Goal: Task Accomplishment & Management: Use online tool/utility

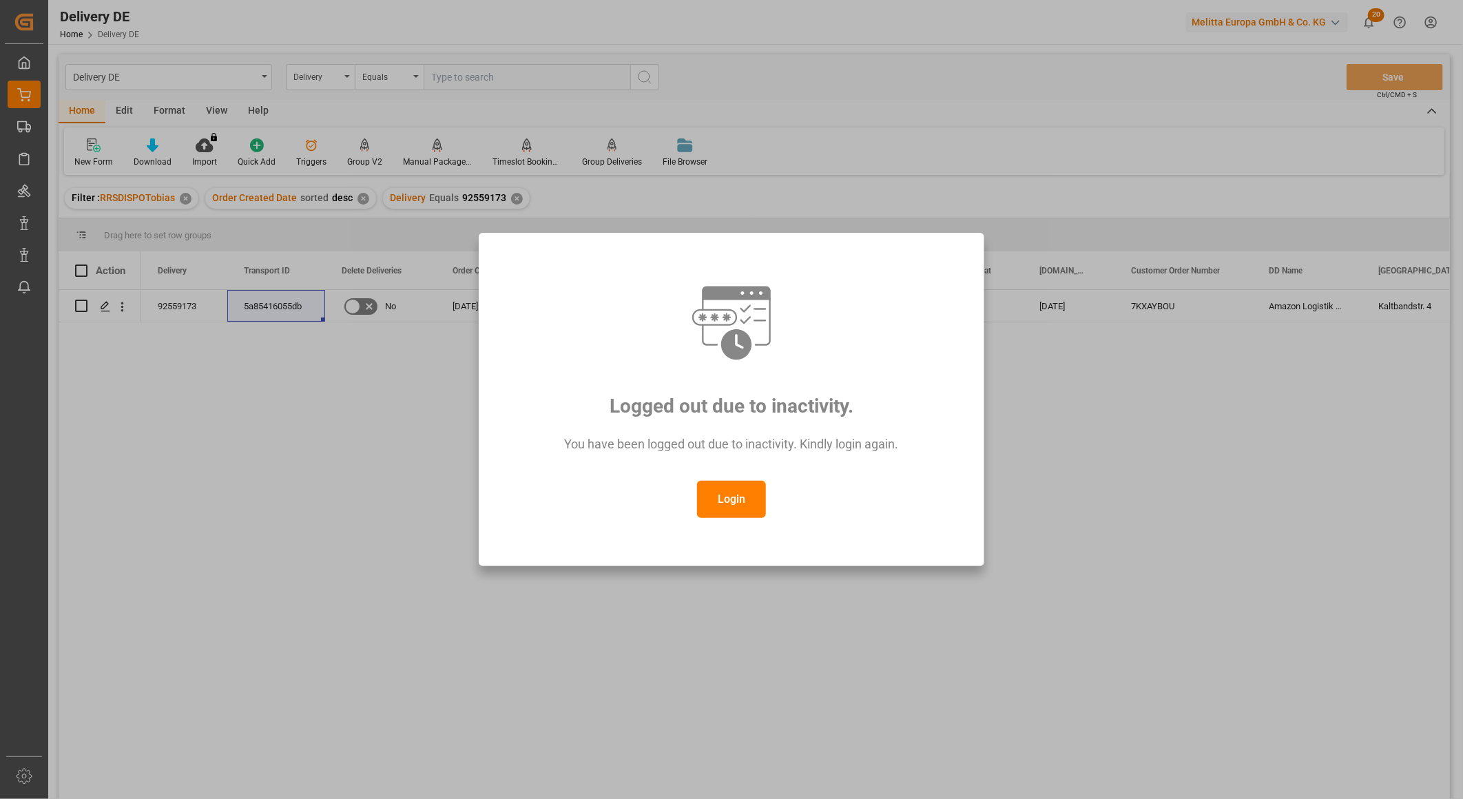
click at [718, 506] on button "Login" at bounding box center [731, 499] width 69 height 37
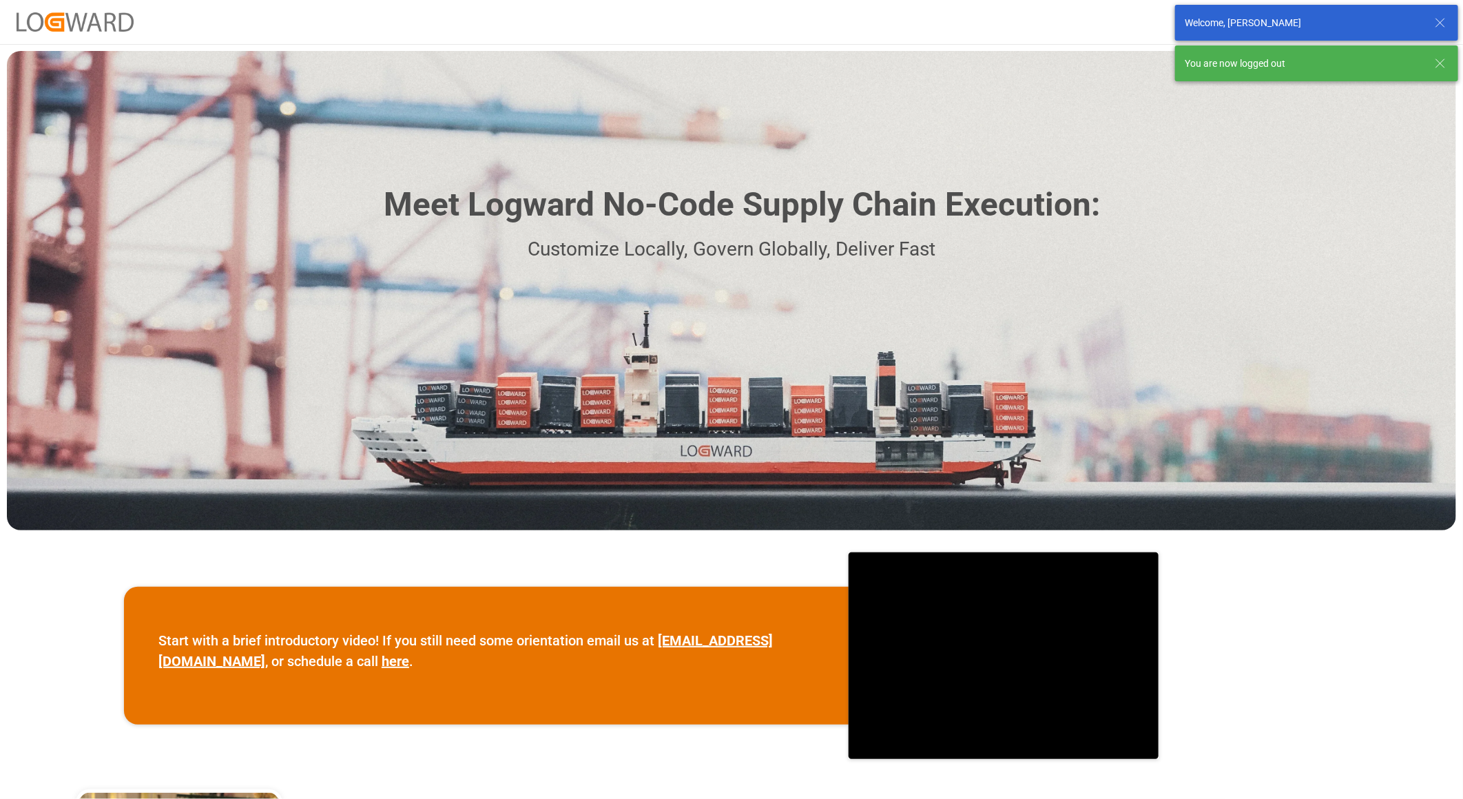
click at [71, 21] on img at bounding box center [75, 21] width 117 height 19
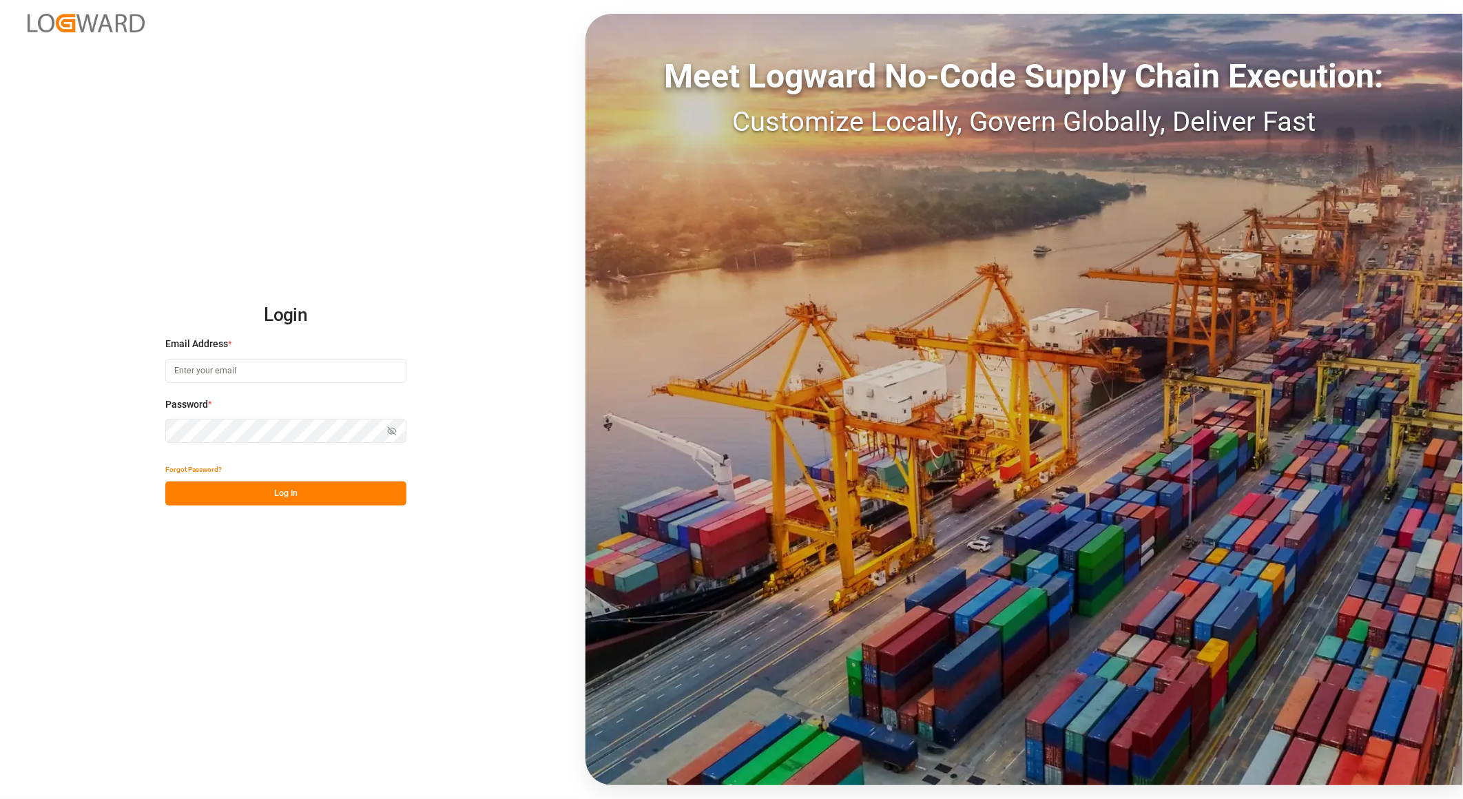
type input "tobias.wagner@melitta.de"
click at [280, 496] on button "Log In" at bounding box center [285, 493] width 241 height 24
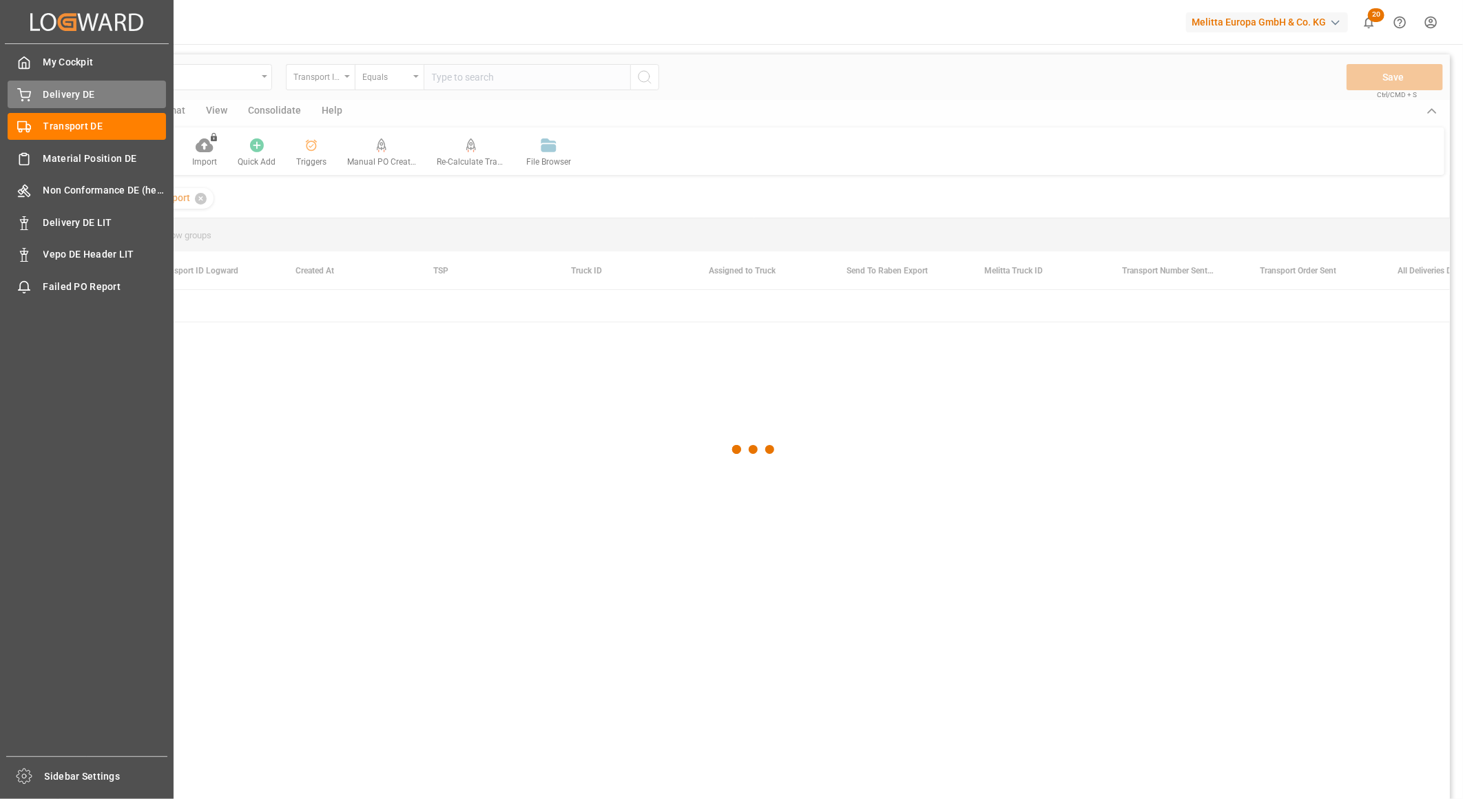
click at [37, 86] on div "Delivery DE Delivery DE" at bounding box center [87, 94] width 158 height 27
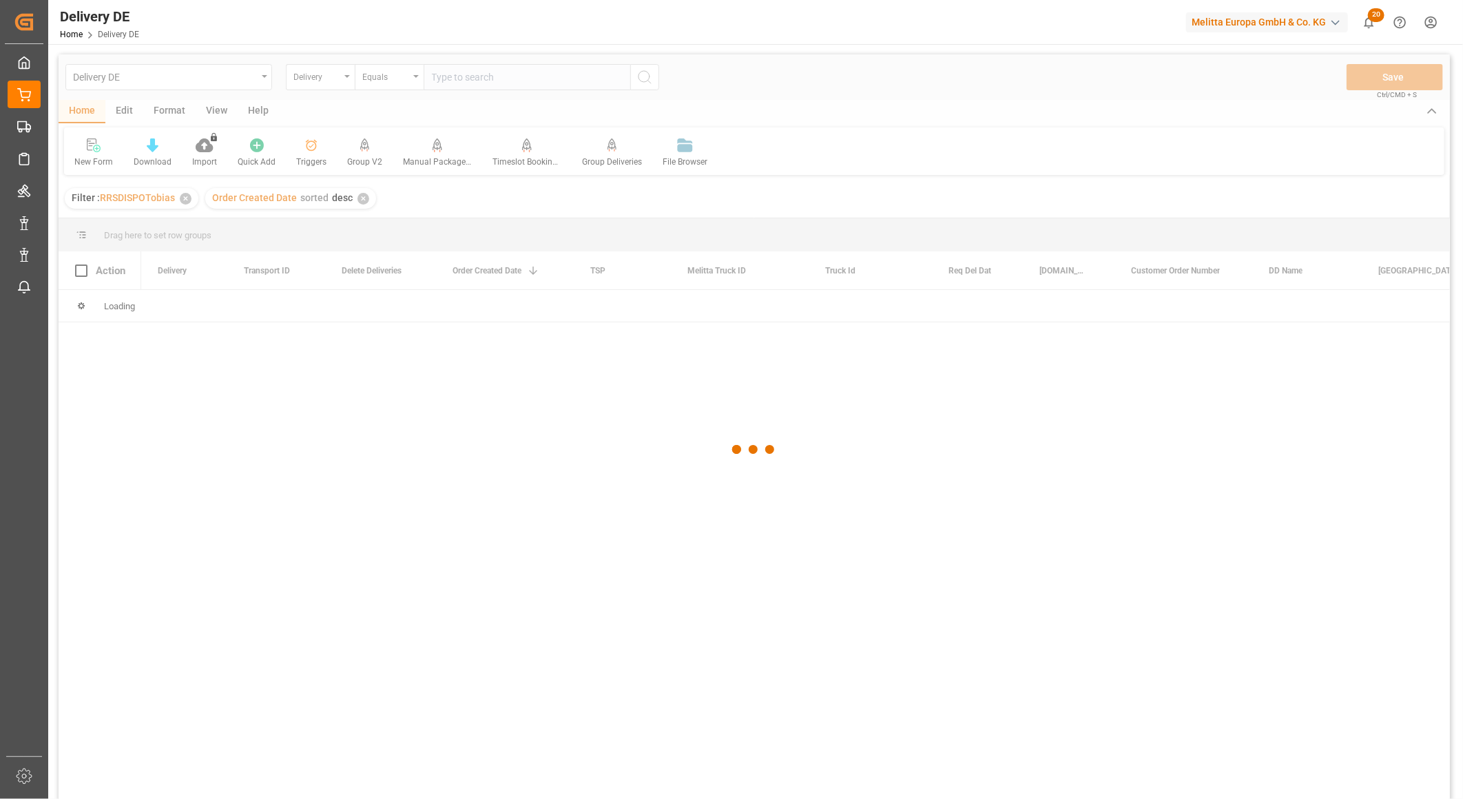
click at [318, 74] on div at bounding box center [754, 449] width 1391 height 791
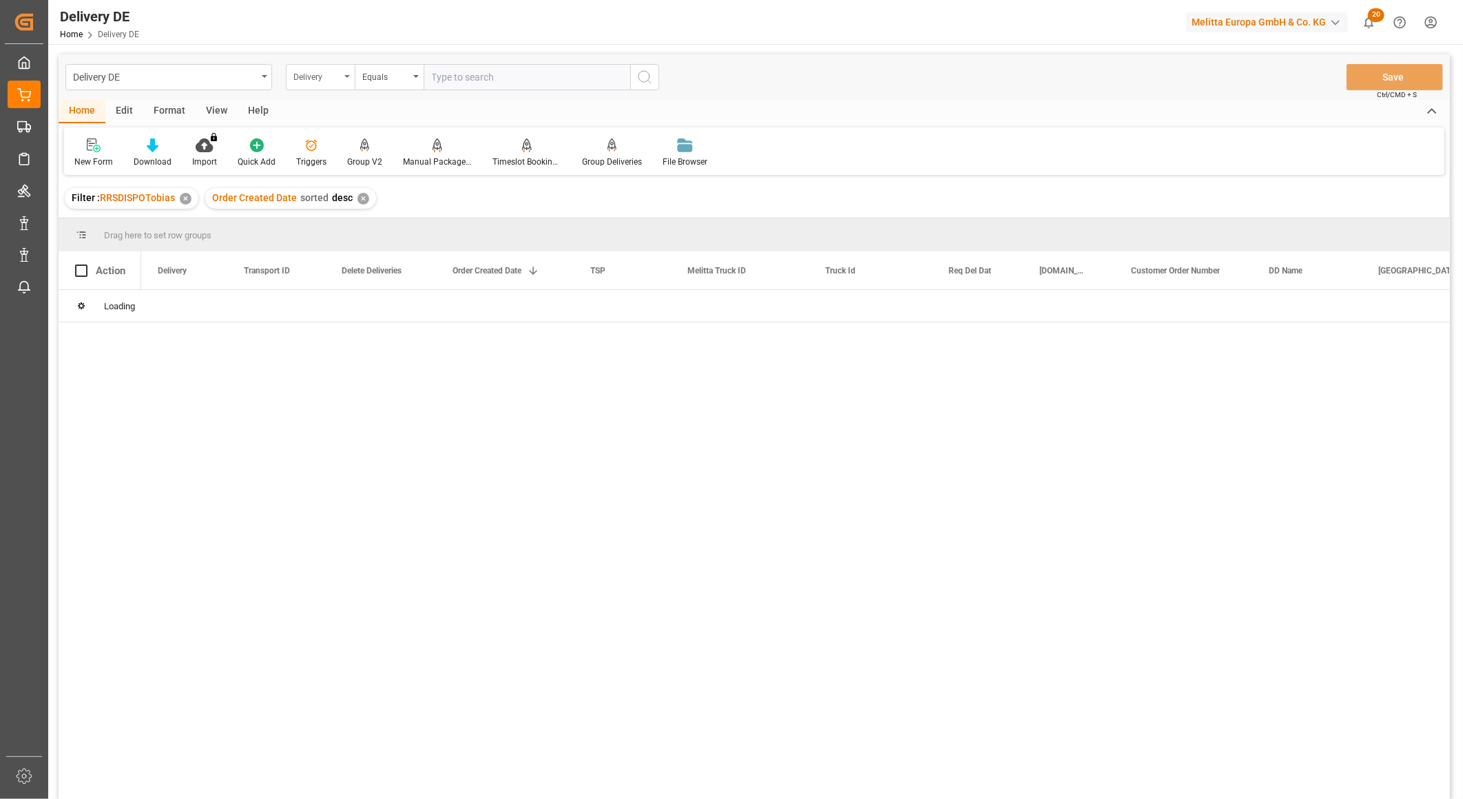
click at [319, 73] on div "Delivery" at bounding box center [316, 76] width 47 height 16
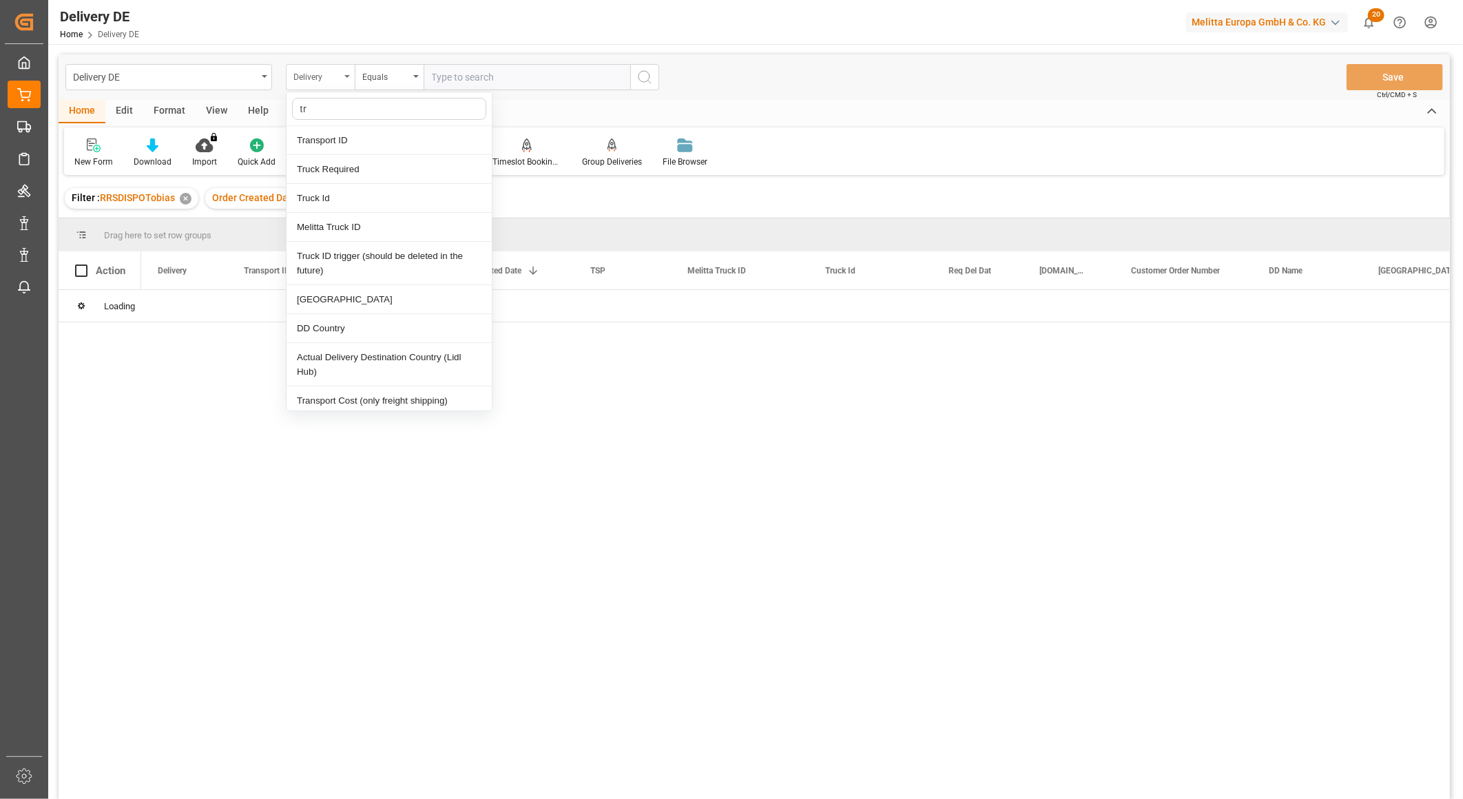
type input "tra"
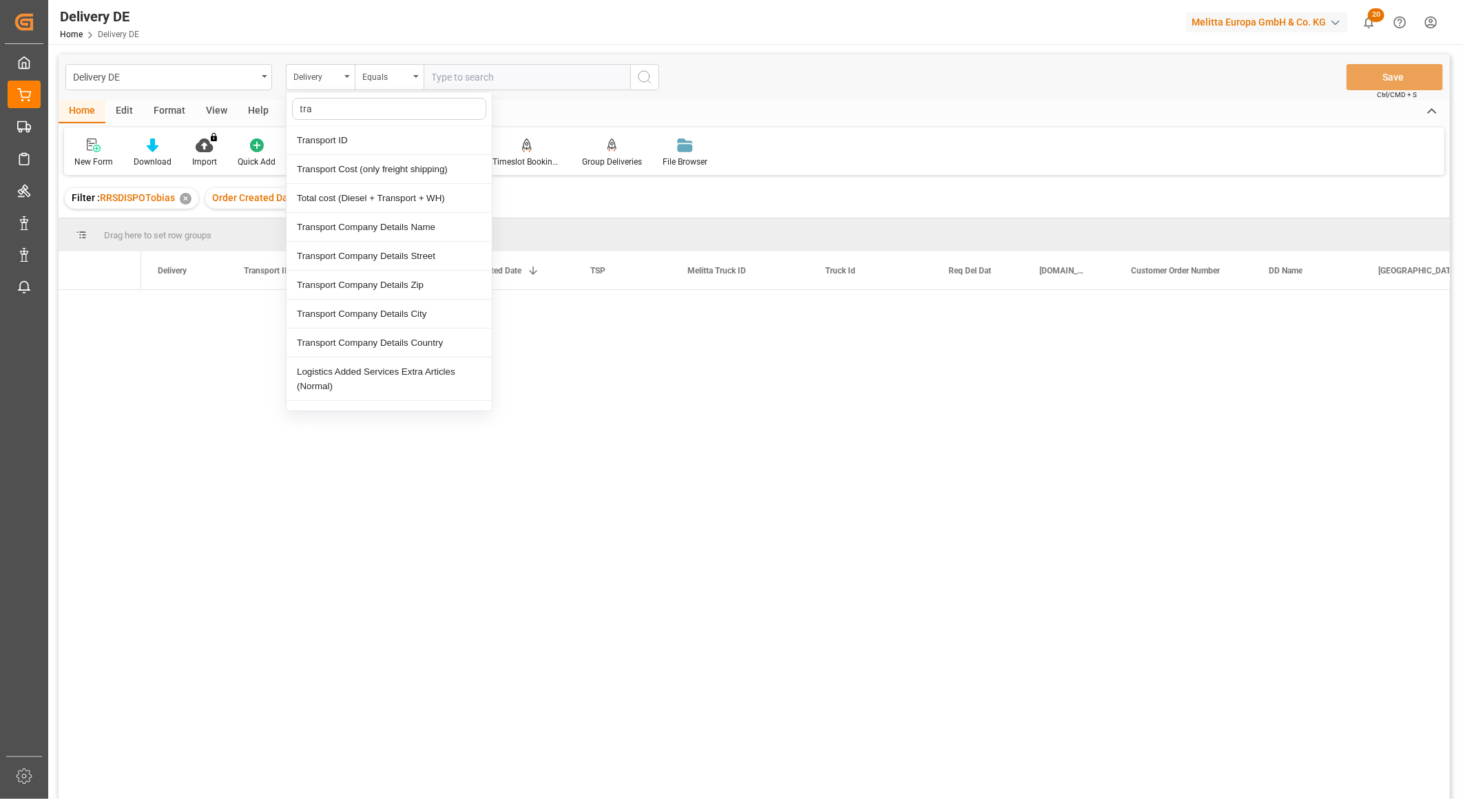
click at [333, 136] on div "Transport ID" at bounding box center [389, 140] width 205 height 29
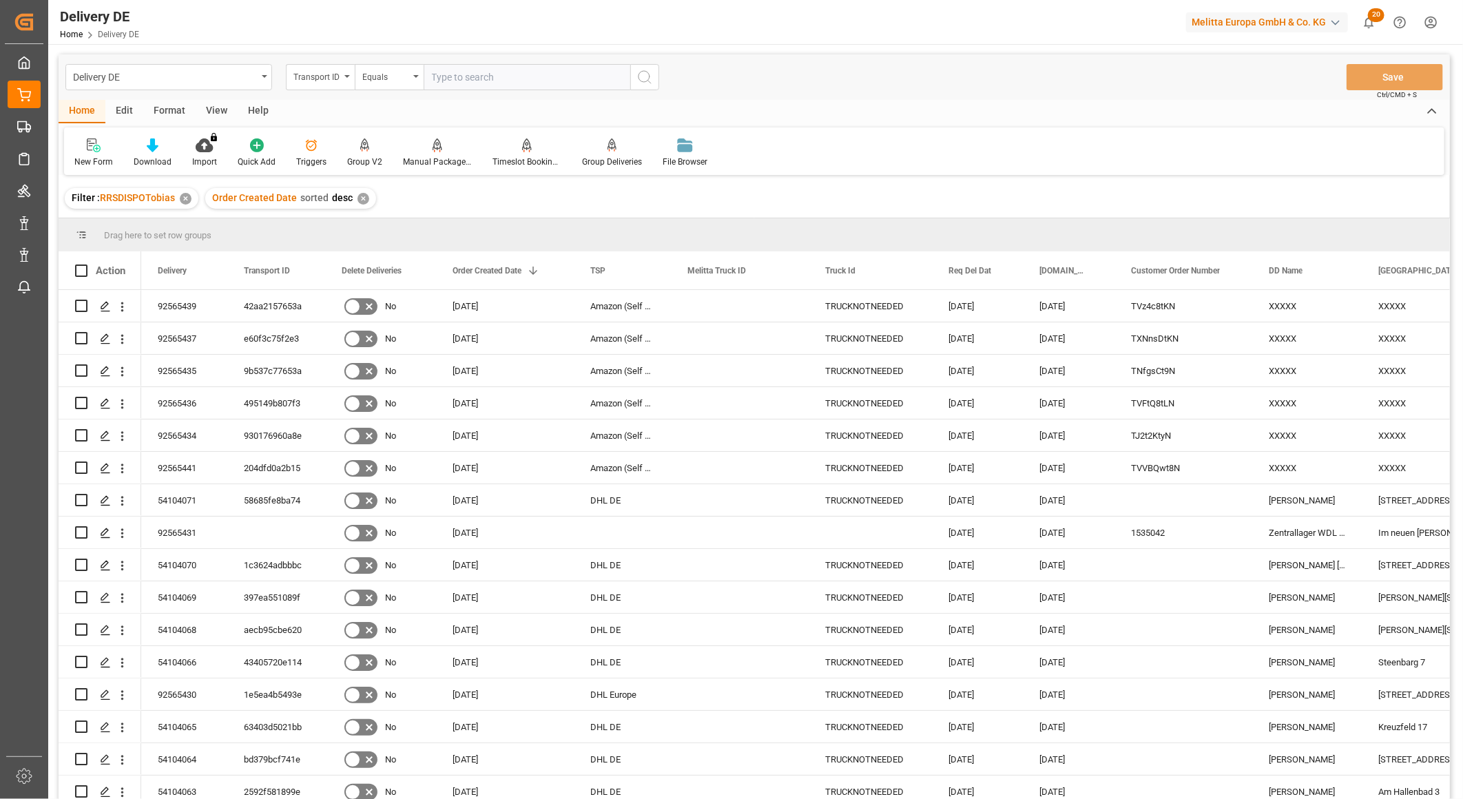
click at [484, 83] on input "text" at bounding box center [527, 77] width 207 height 26
paste input "aaf83991bb0f"
type input "aaf83991bb0f"
click at [650, 78] on icon "search button" at bounding box center [644, 77] width 17 height 17
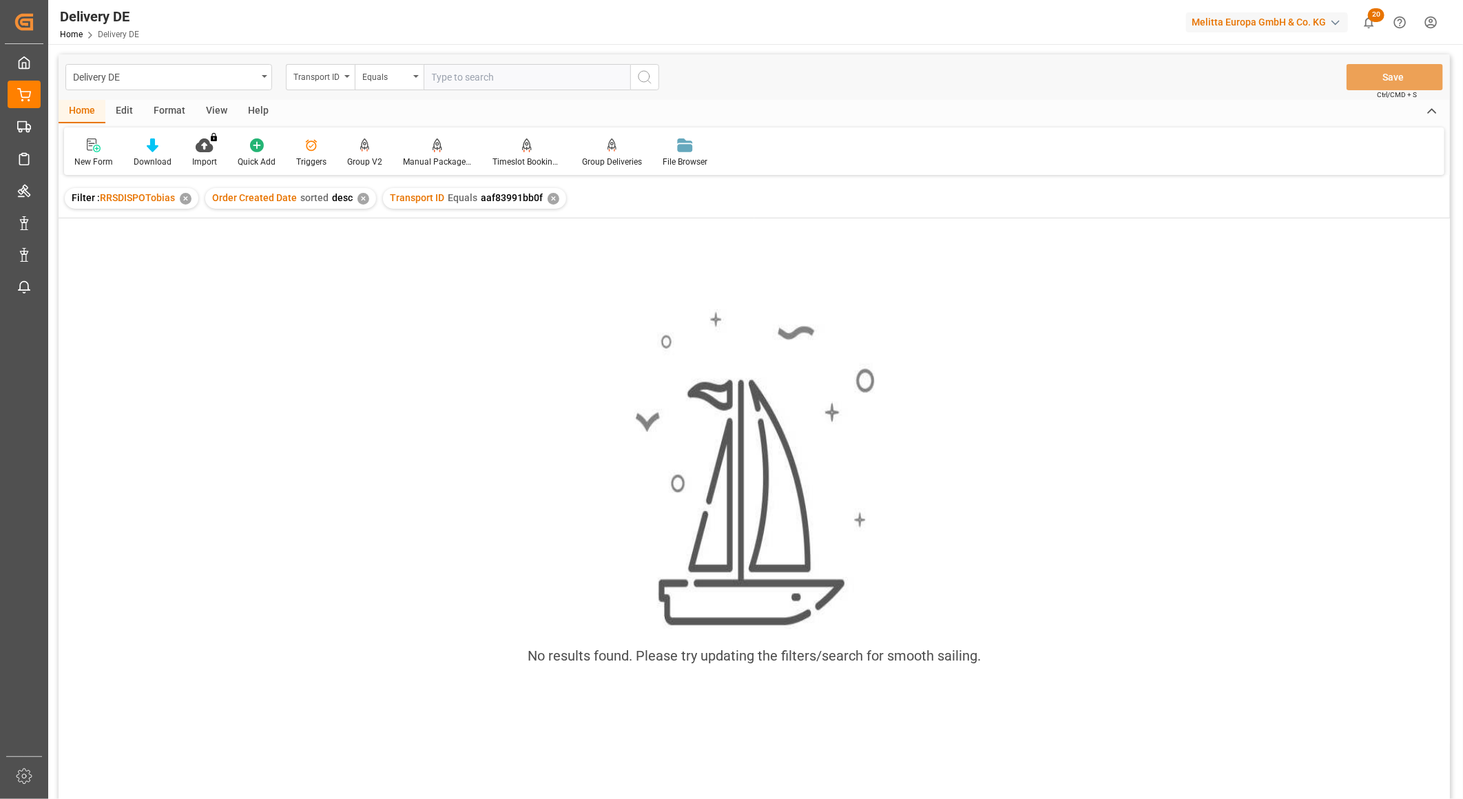
click at [548, 197] on div "✕" at bounding box center [554, 199] width 12 height 12
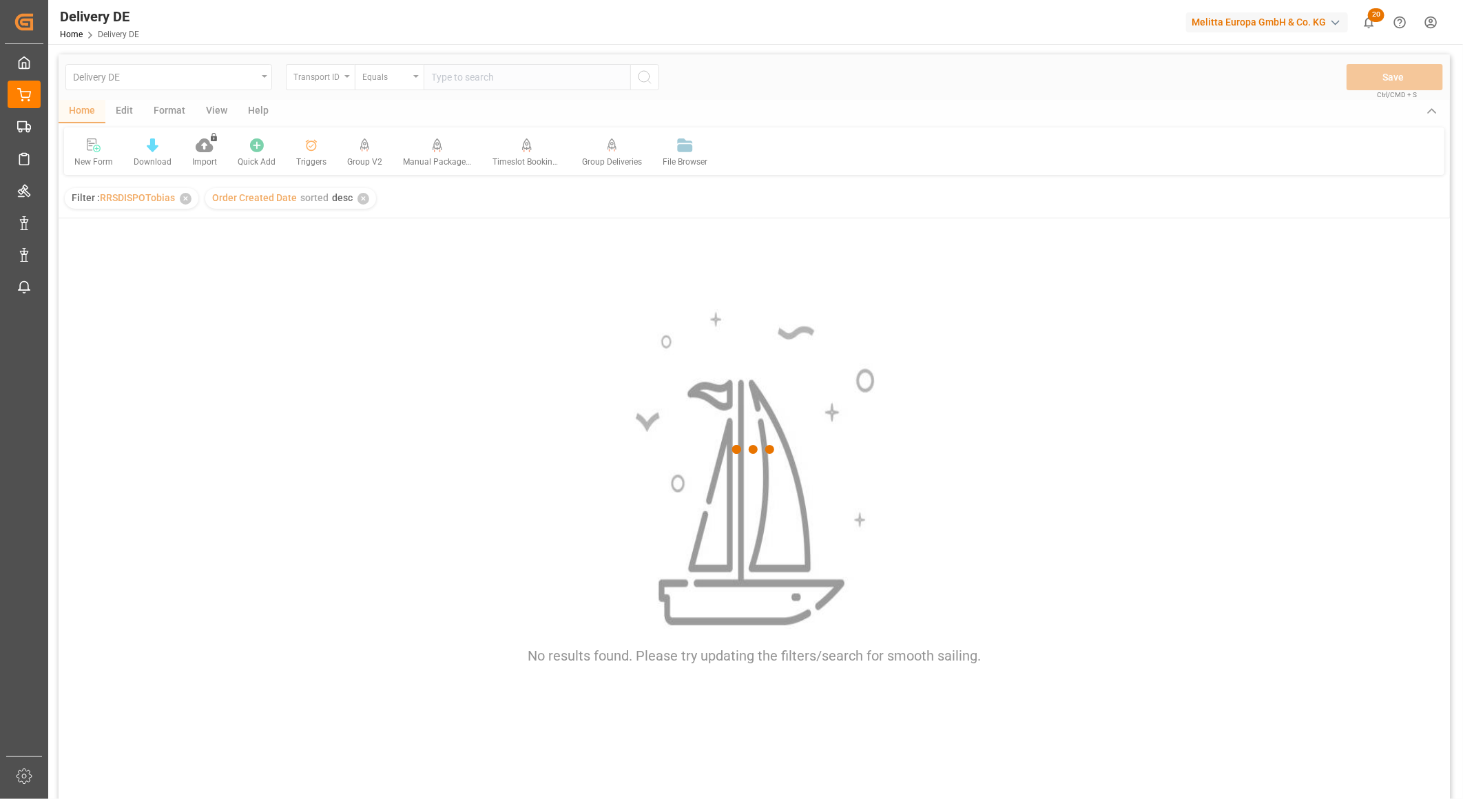
click at [322, 81] on div at bounding box center [754, 449] width 1391 height 791
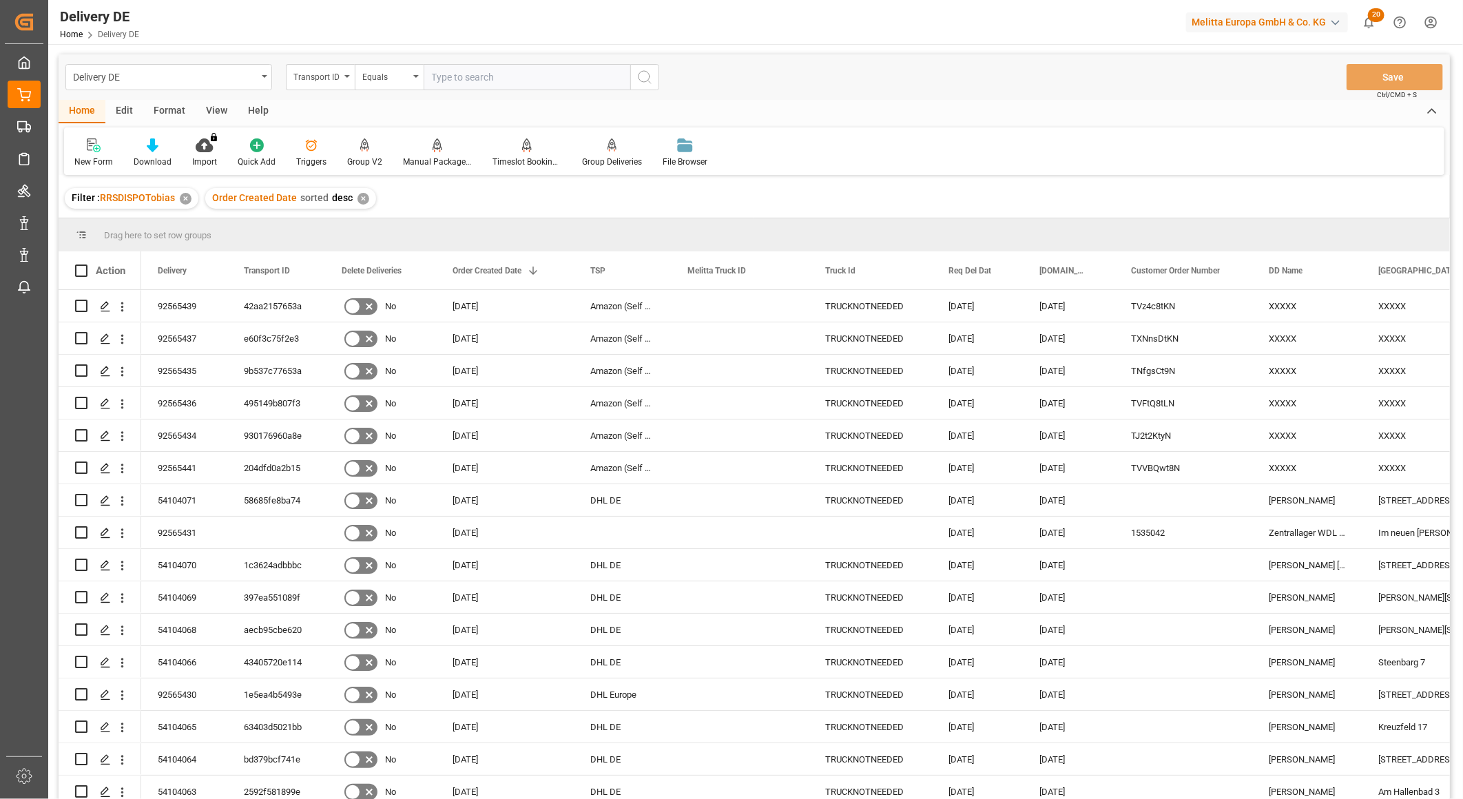
click at [322, 81] on div "Transport ID" at bounding box center [316, 76] width 47 height 16
type input "truck"
click at [331, 170] on div "Truck Id" at bounding box center [389, 169] width 205 height 29
click at [484, 79] on input "text" at bounding box center [527, 77] width 207 height 26
paste input "aaf83991bb0f"
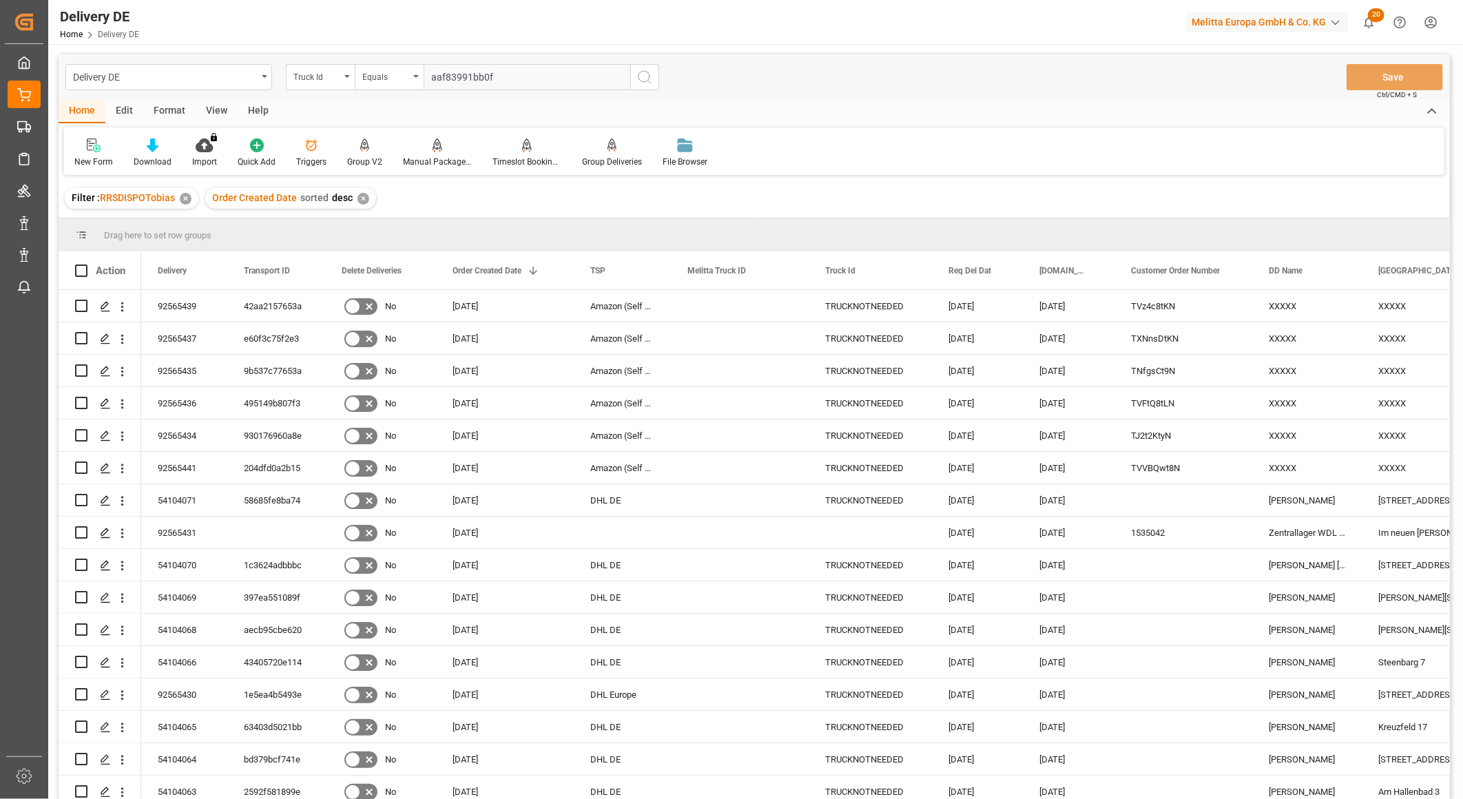
type input "aaf83991bb0f"
click at [639, 79] on icon "search button" at bounding box center [644, 77] width 17 height 17
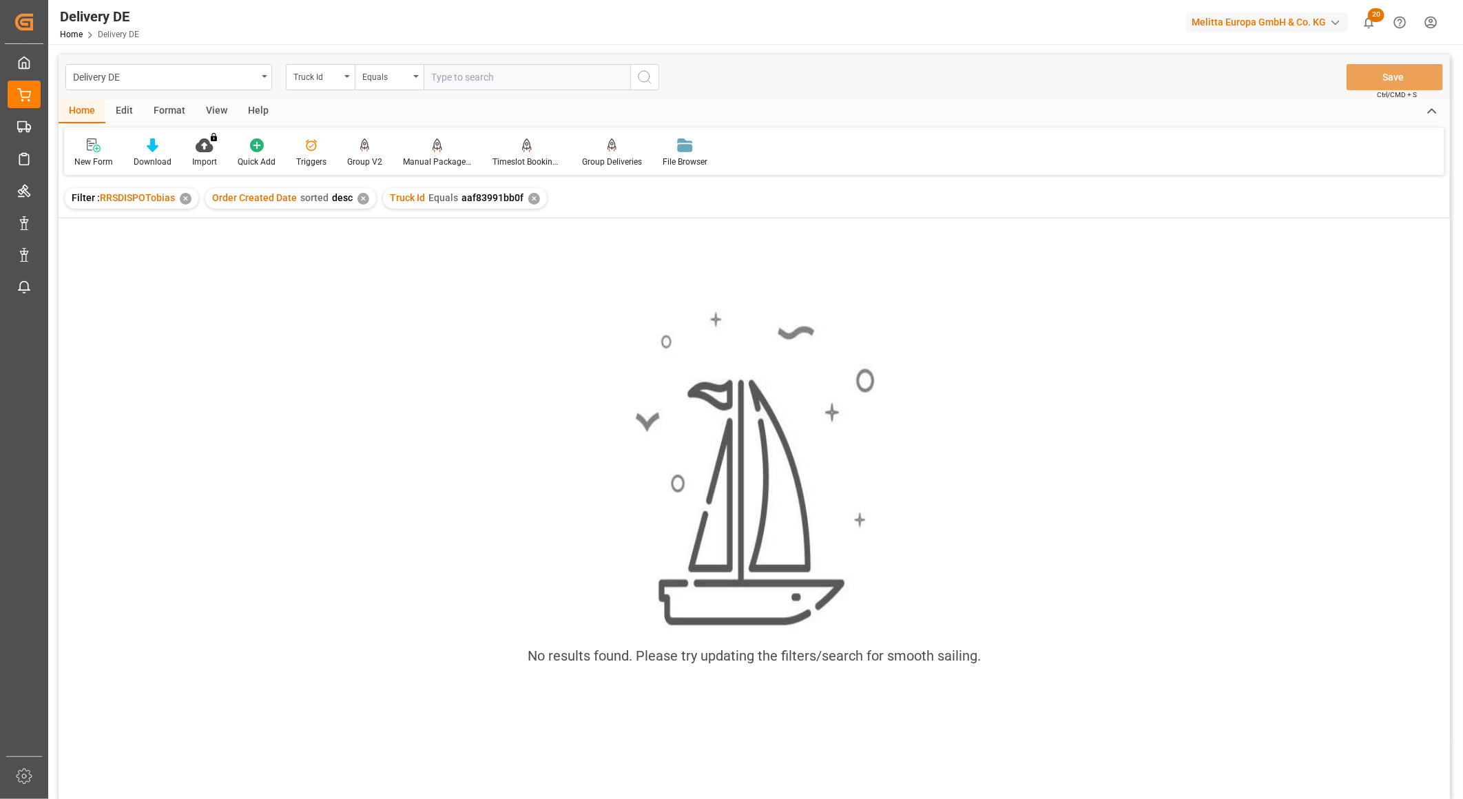
click at [458, 76] on input "text" at bounding box center [527, 77] width 207 height 26
paste input "aaf83991bb0f"
type input "aaf83991bb0f"
click at [331, 80] on div "Truck Id" at bounding box center [316, 76] width 47 height 16
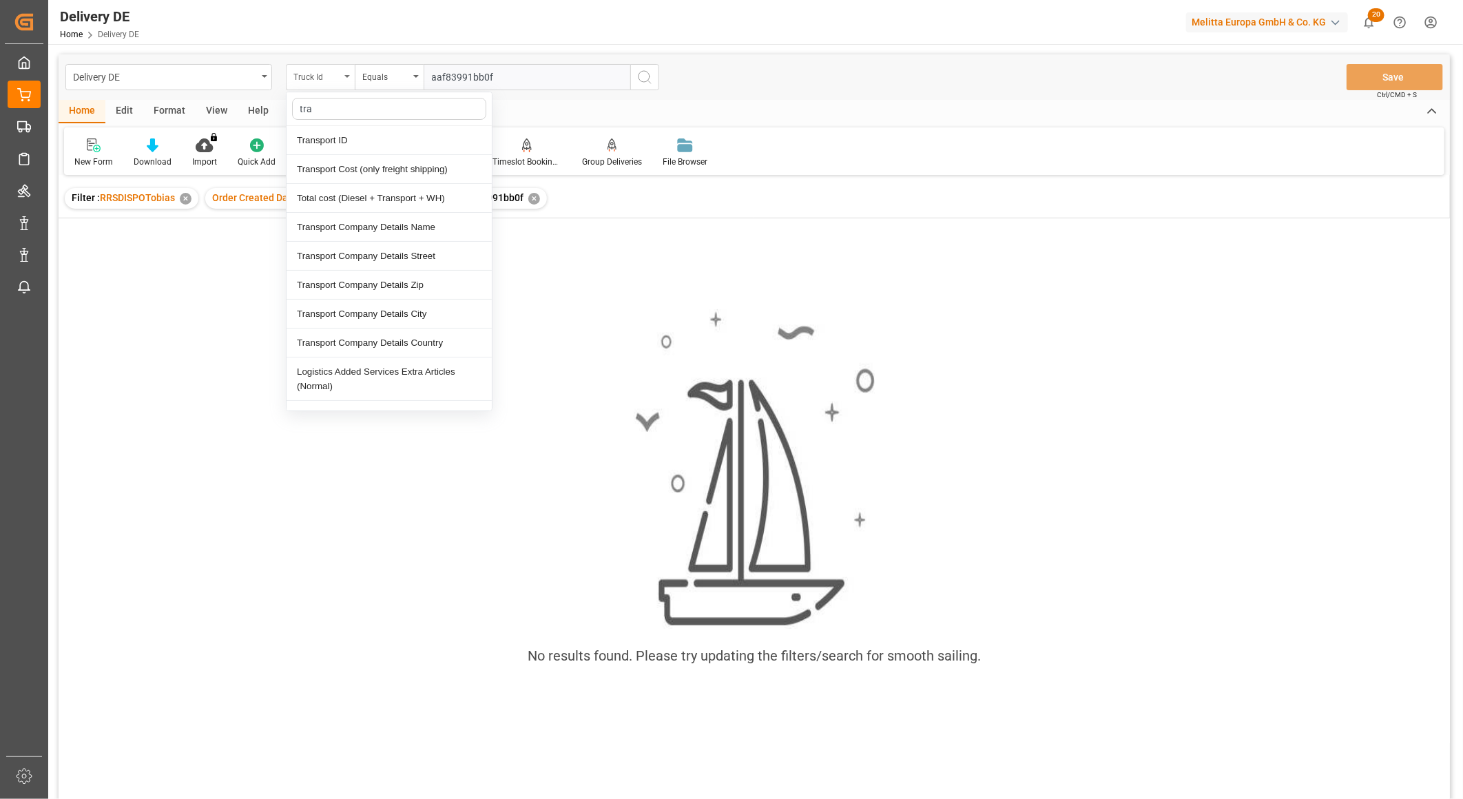
type input "tran"
click at [340, 135] on div "Transport ID" at bounding box center [389, 140] width 205 height 29
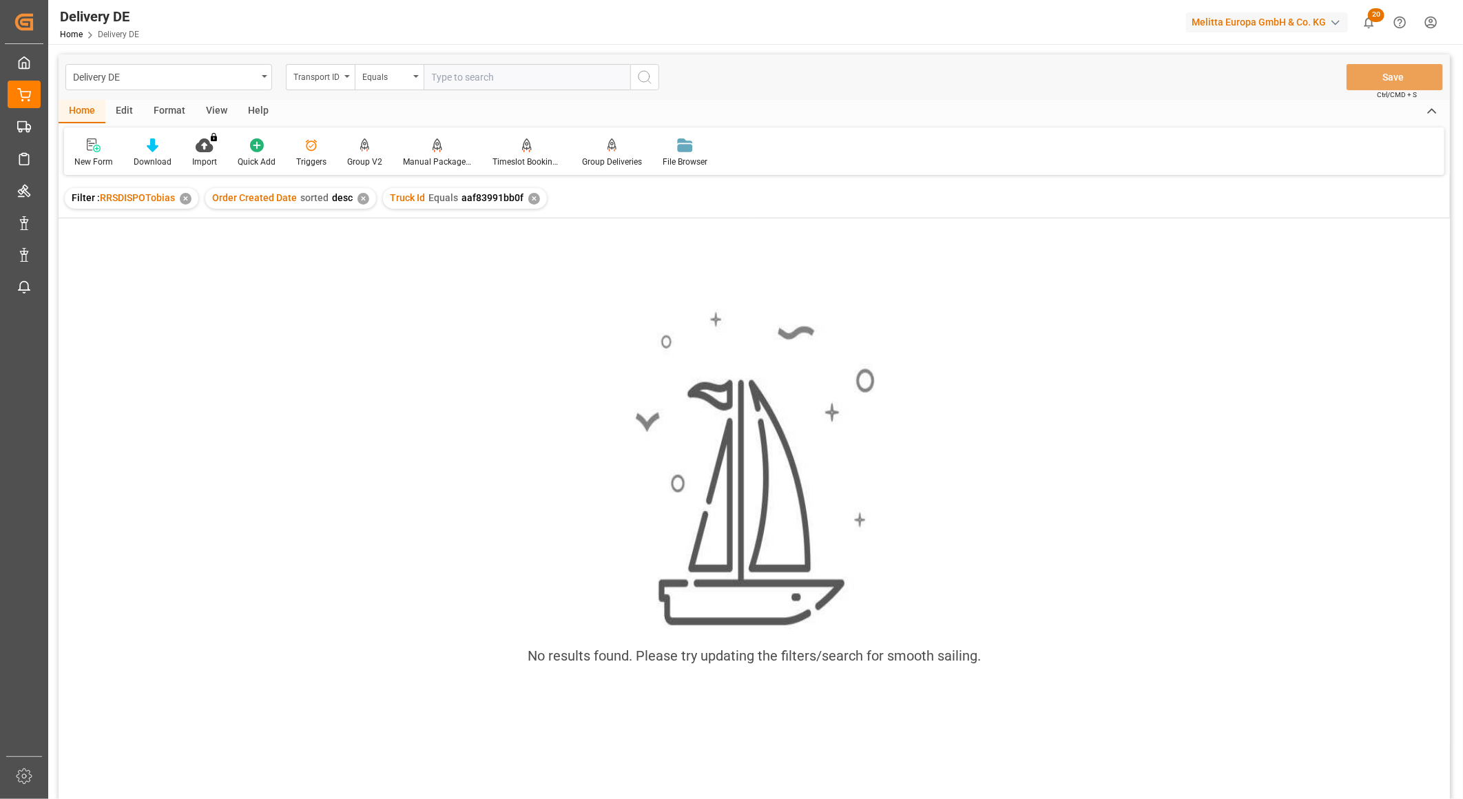
click at [464, 73] on input "text" at bounding box center [527, 77] width 207 height 26
paste input "aaf83991bb0f"
type input "aaf83991bb0f"
click at [530, 197] on div "✕" at bounding box center [534, 199] width 12 height 12
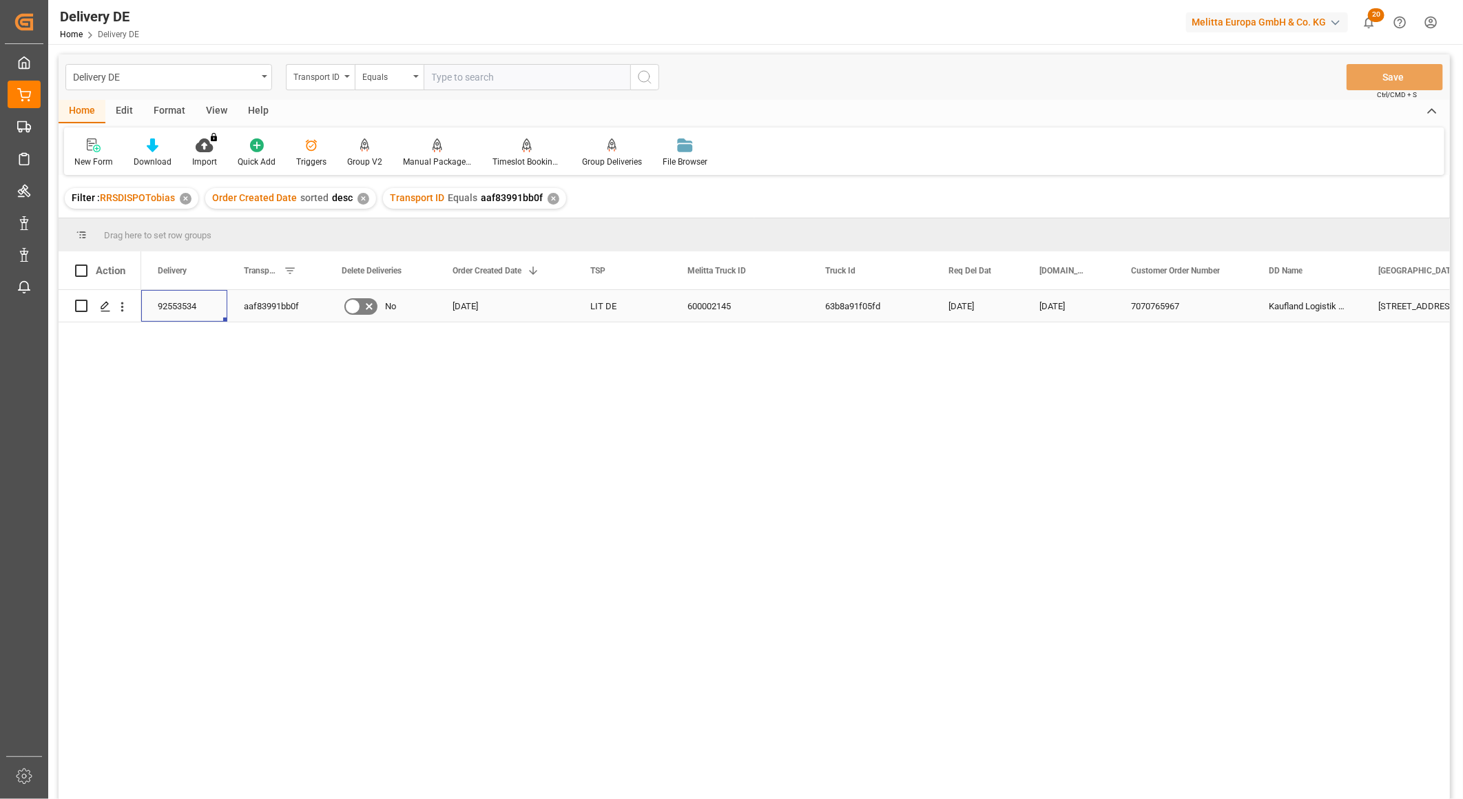
click at [179, 306] on div "92553534" at bounding box center [184, 306] width 86 height 32
